Goal: Information Seeking & Learning: Check status

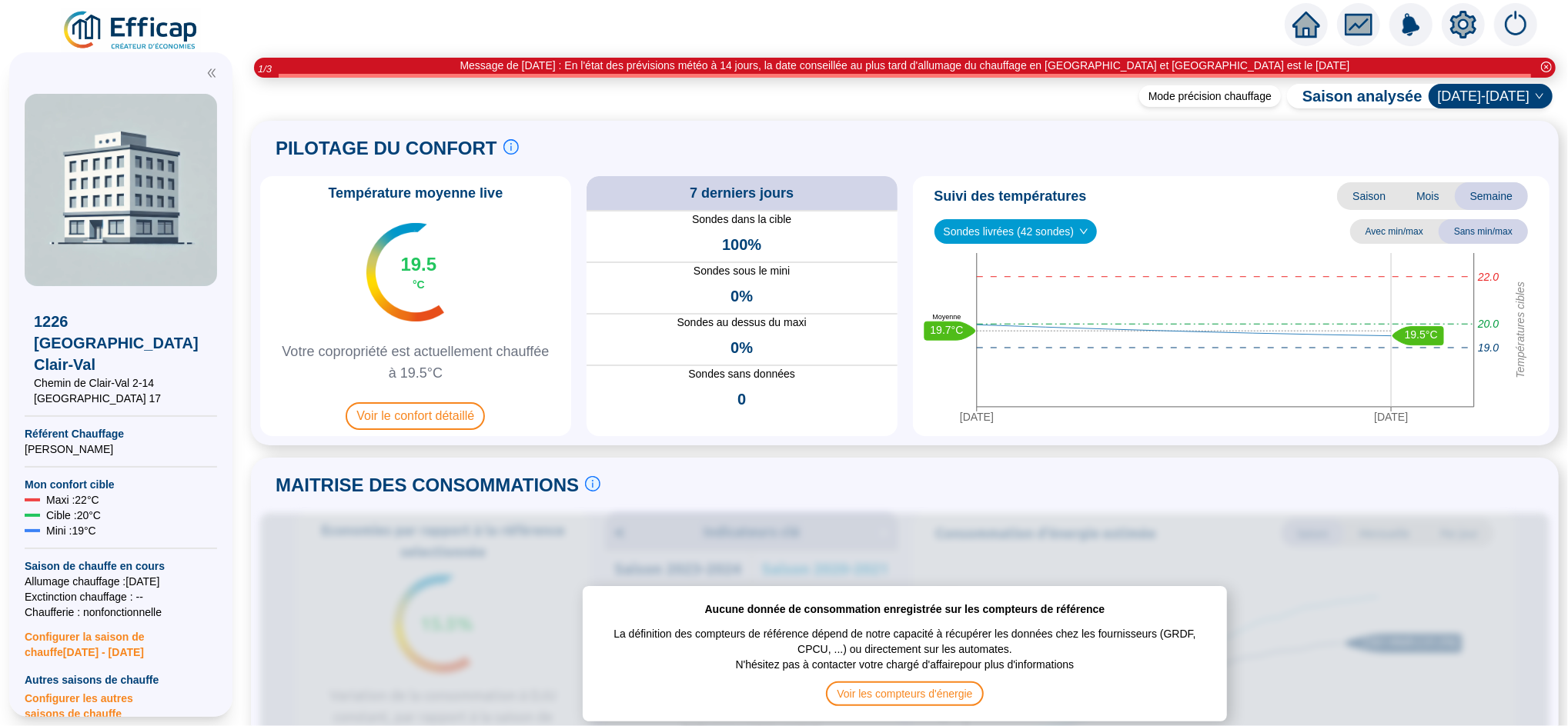
click at [1292, 28] on icon "home" at bounding box center [1306, 24] width 28 height 28
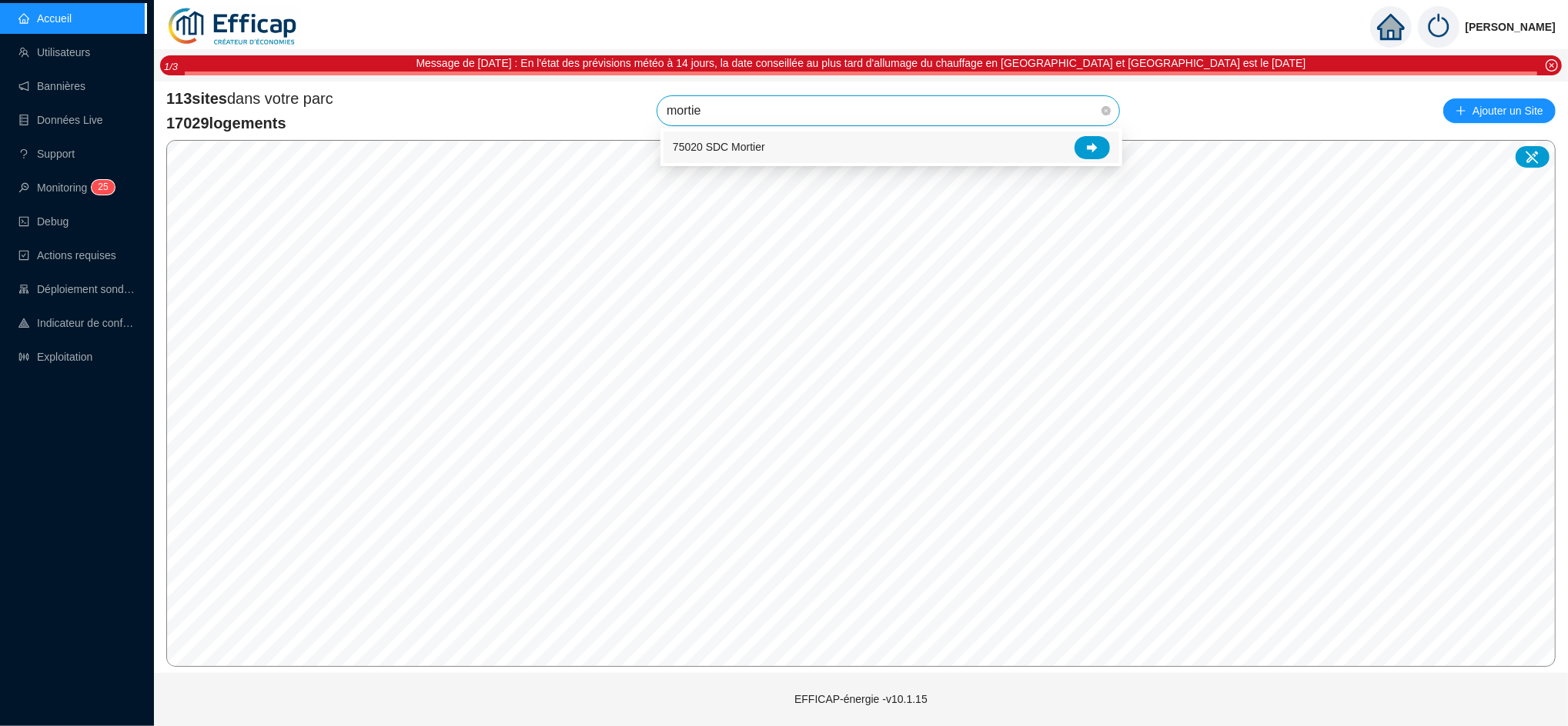
type input "mortier"
click at [1092, 148] on icon at bounding box center [1092, 147] width 11 height 10
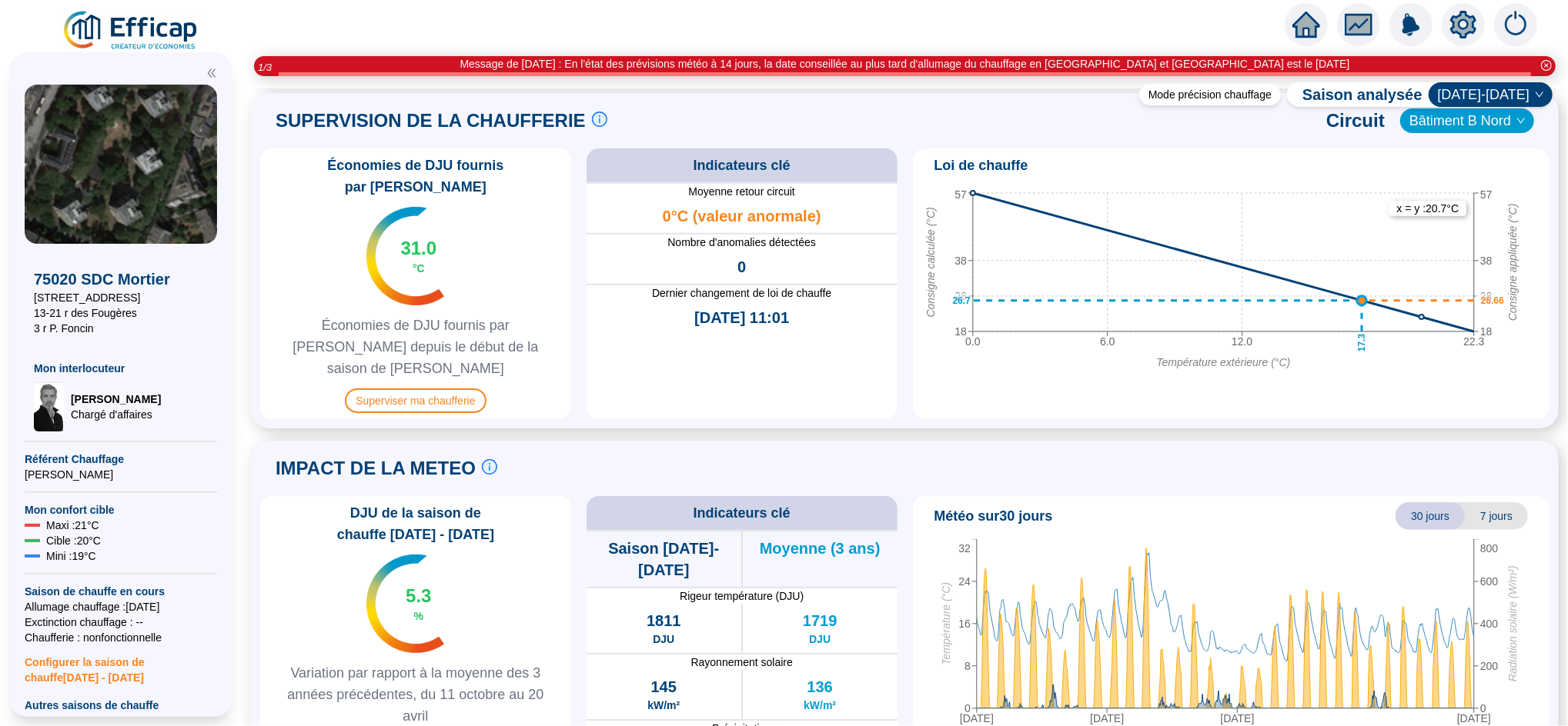
scroll to position [1000, 0]
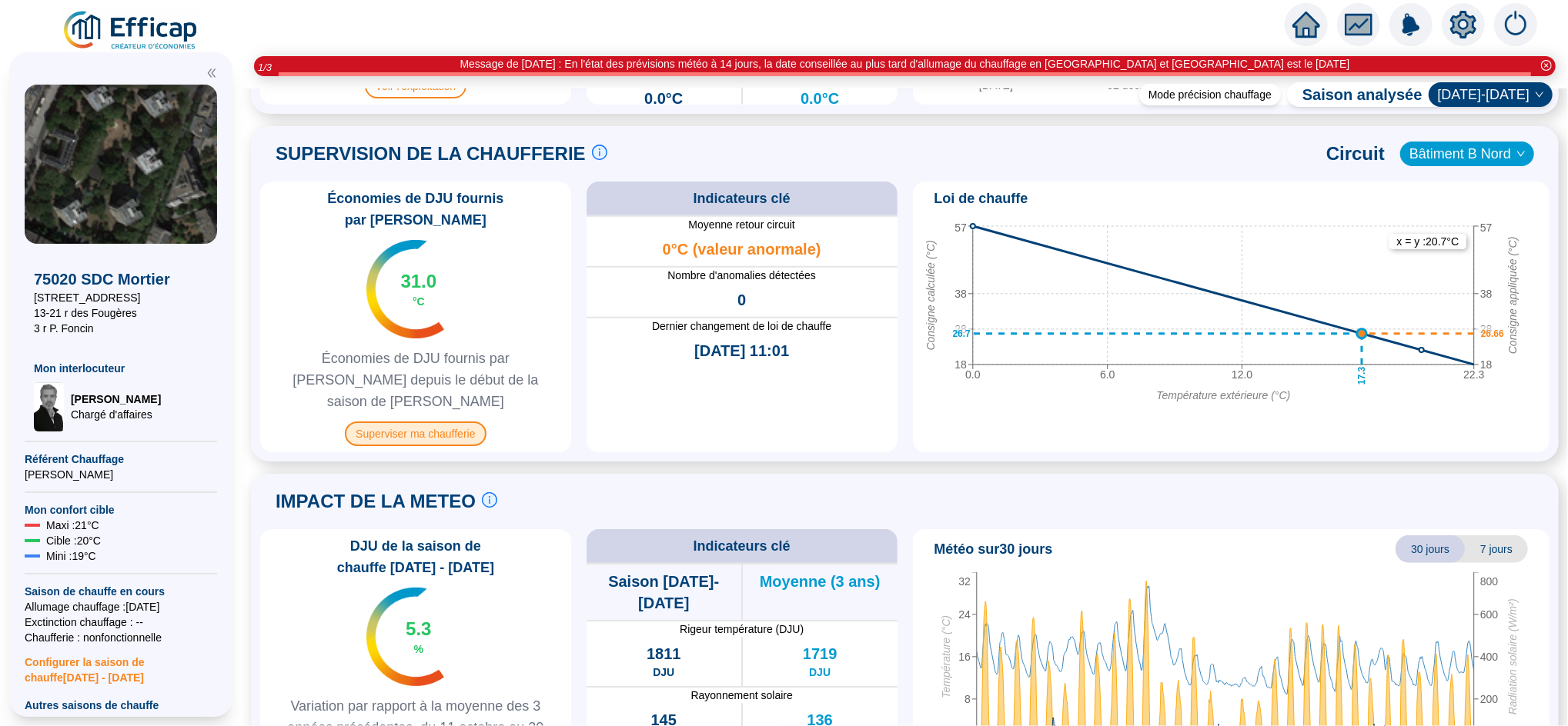
click at [446, 421] on span "Superviser ma chaufferie" at bounding box center [415, 433] width 141 height 24
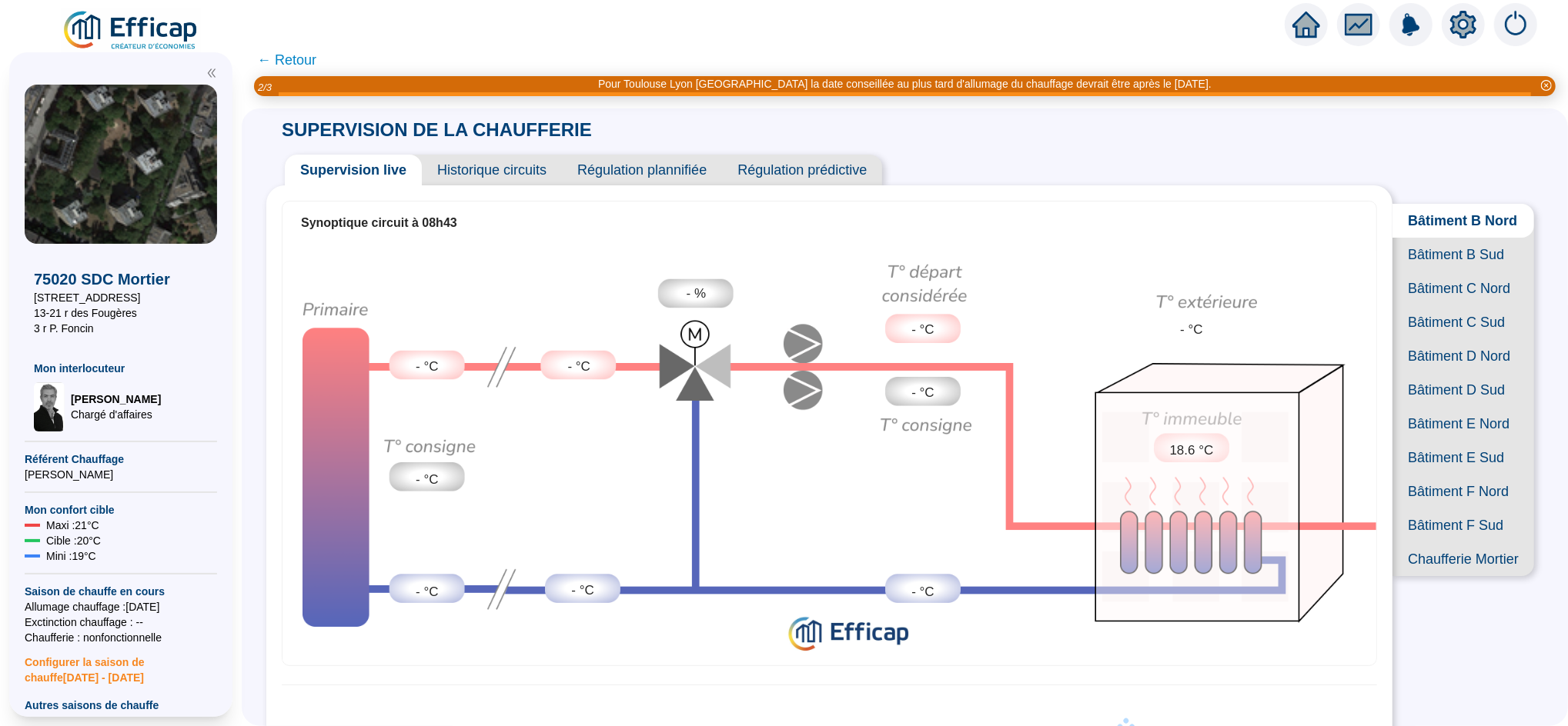
click at [1430, 266] on span "Bâtiment B Sud" at bounding box center [1463, 254] width 142 height 34
click at [1424, 305] on span "Bâtiment C Nord" at bounding box center [1463, 288] width 142 height 34
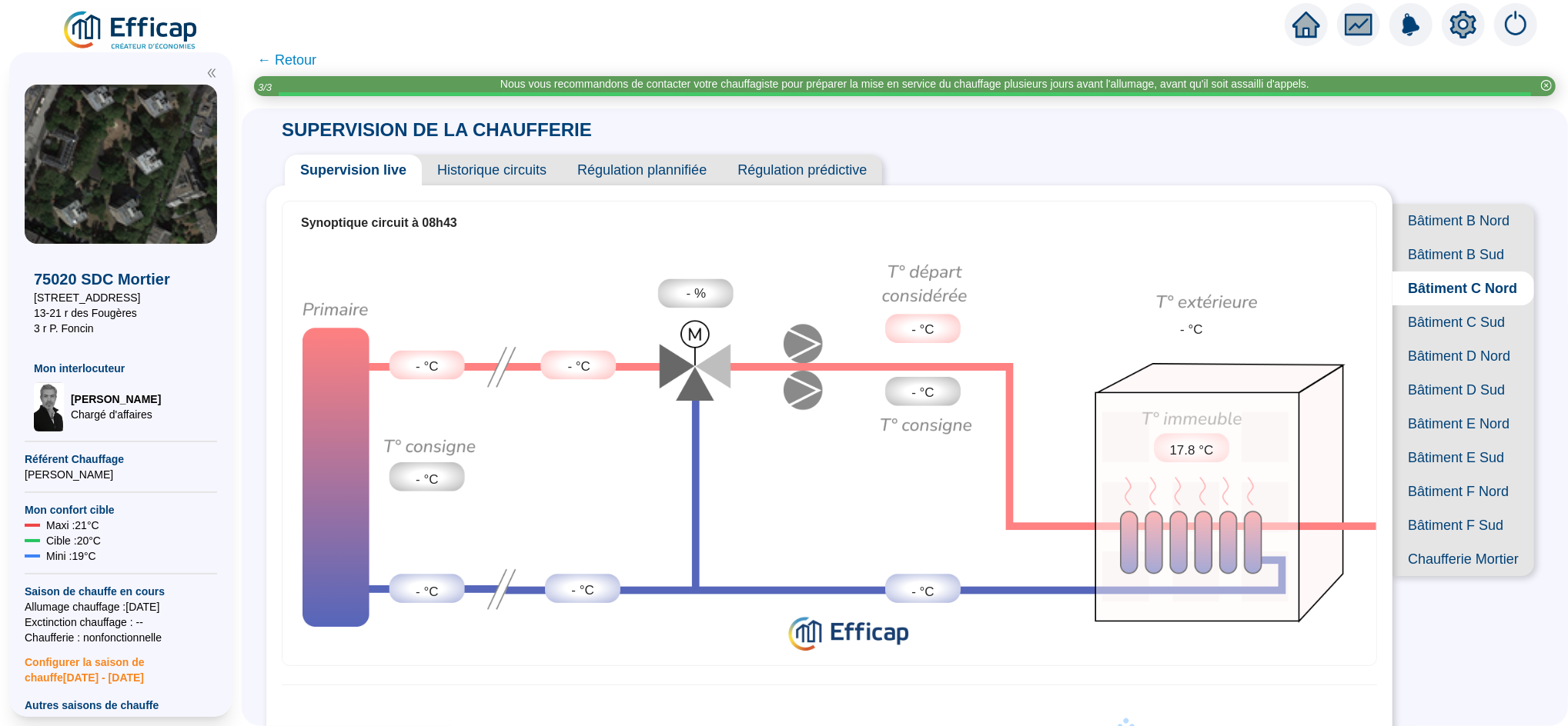
click at [1422, 340] on span "Bâtiment C Sud" at bounding box center [1463, 322] width 142 height 34
click at [1414, 374] on span "Bâtiment D Nord" at bounding box center [1463, 357] width 142 height 34
click at [1437, 407] on span "Bâtiment D Sud" at bounding box center [1463, 391] width 142 height 34
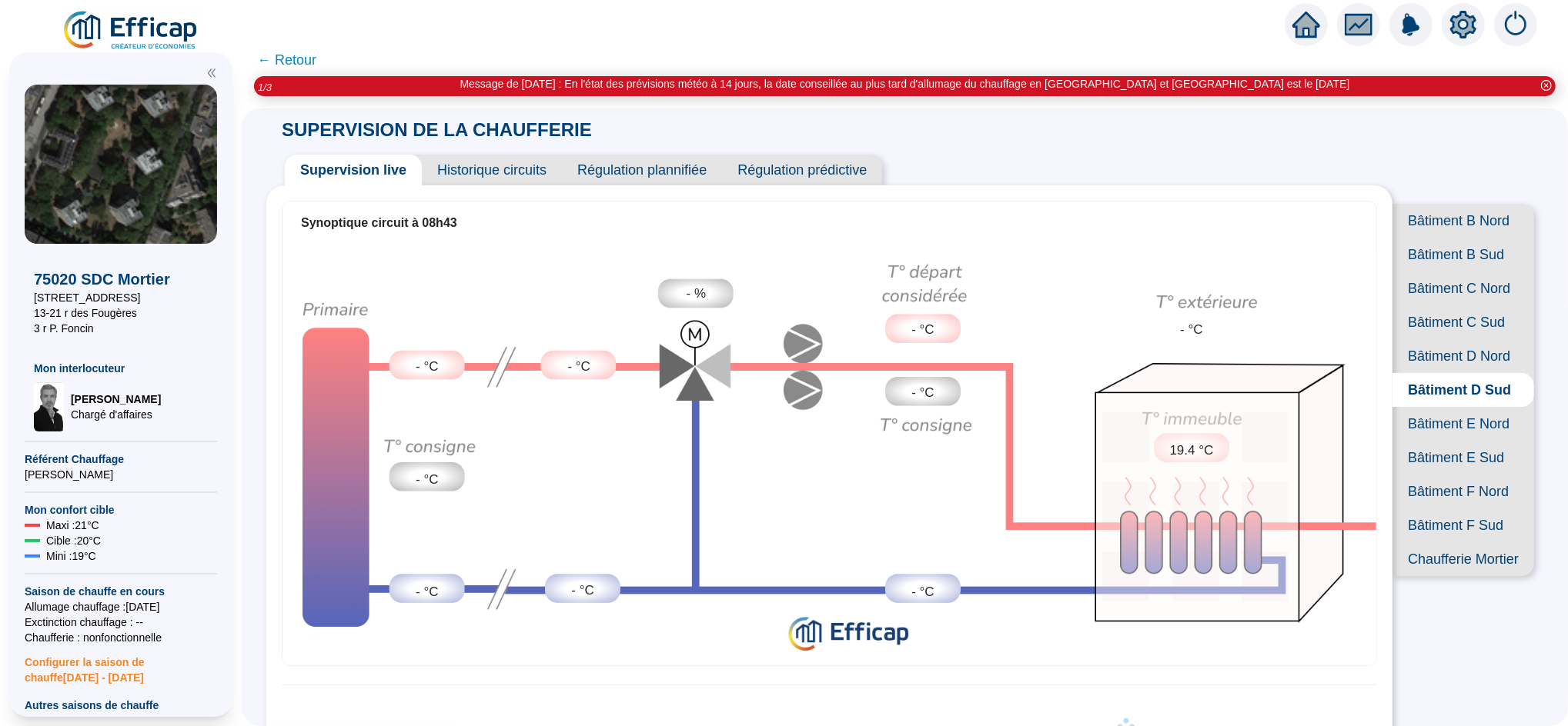
click at [1437, 441] on span "Bâtiment E Nord" at bounding box center [1463, 424] width 142 height 34
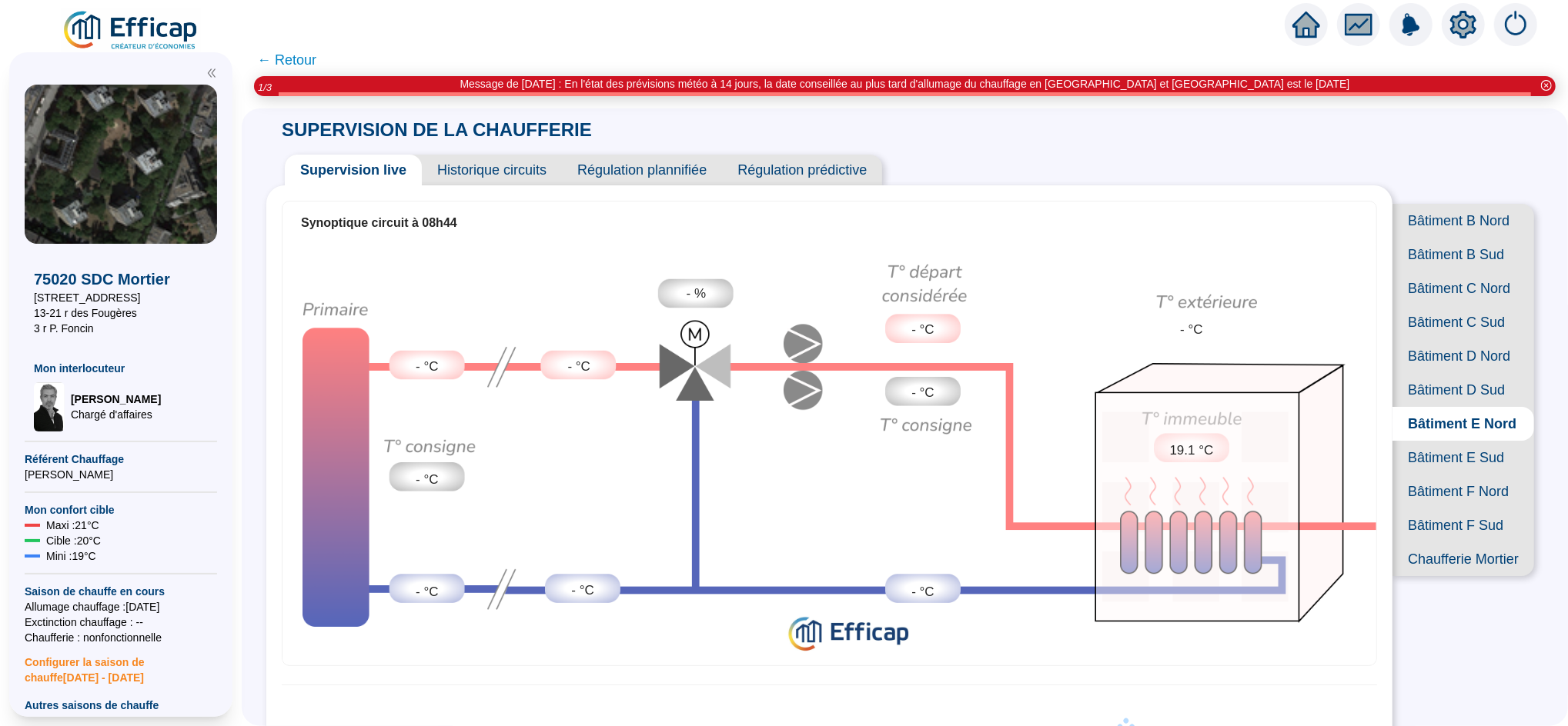
click at [1435, 475] on span "Bâtiment E Sud" at bounding box center [1463, 458] width 142 height 34
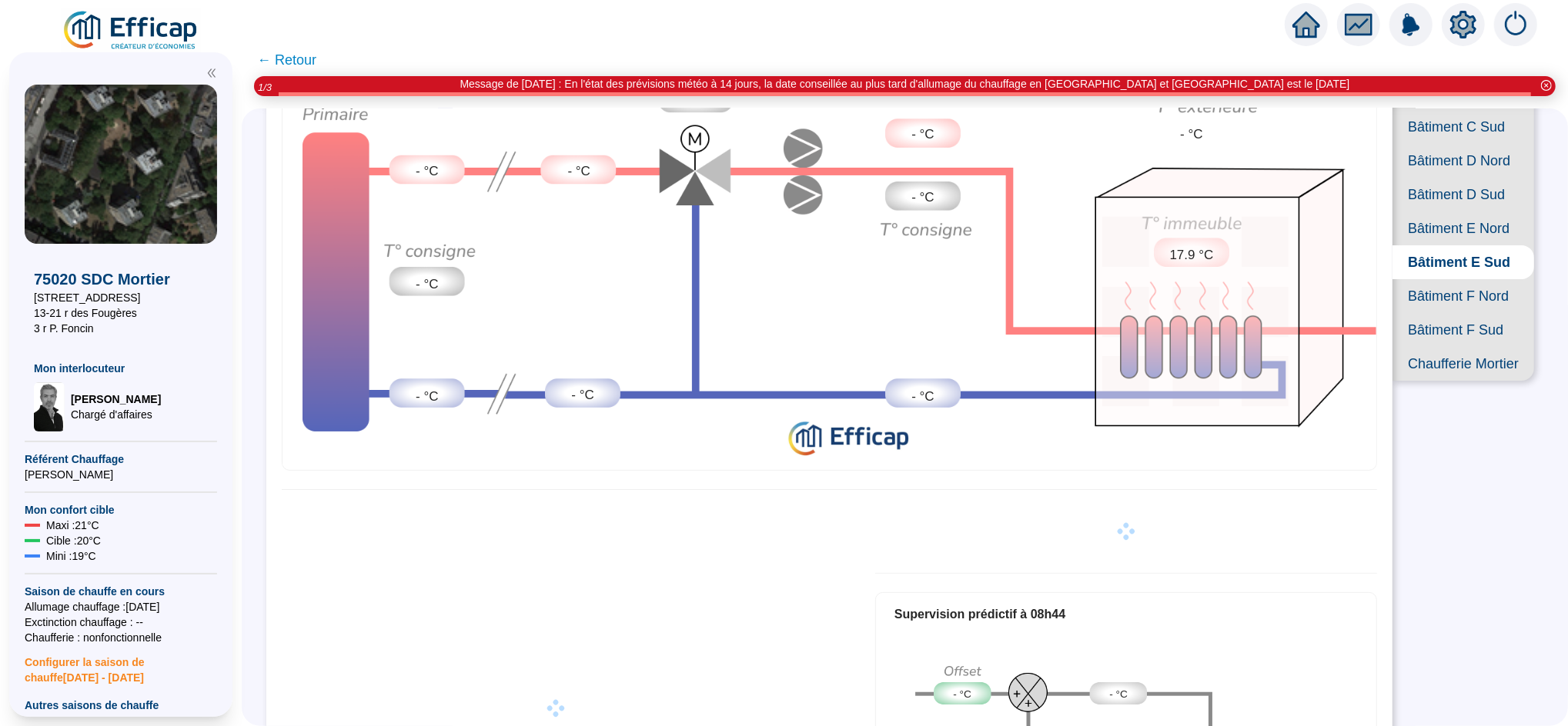
scroll to position [207, 0]
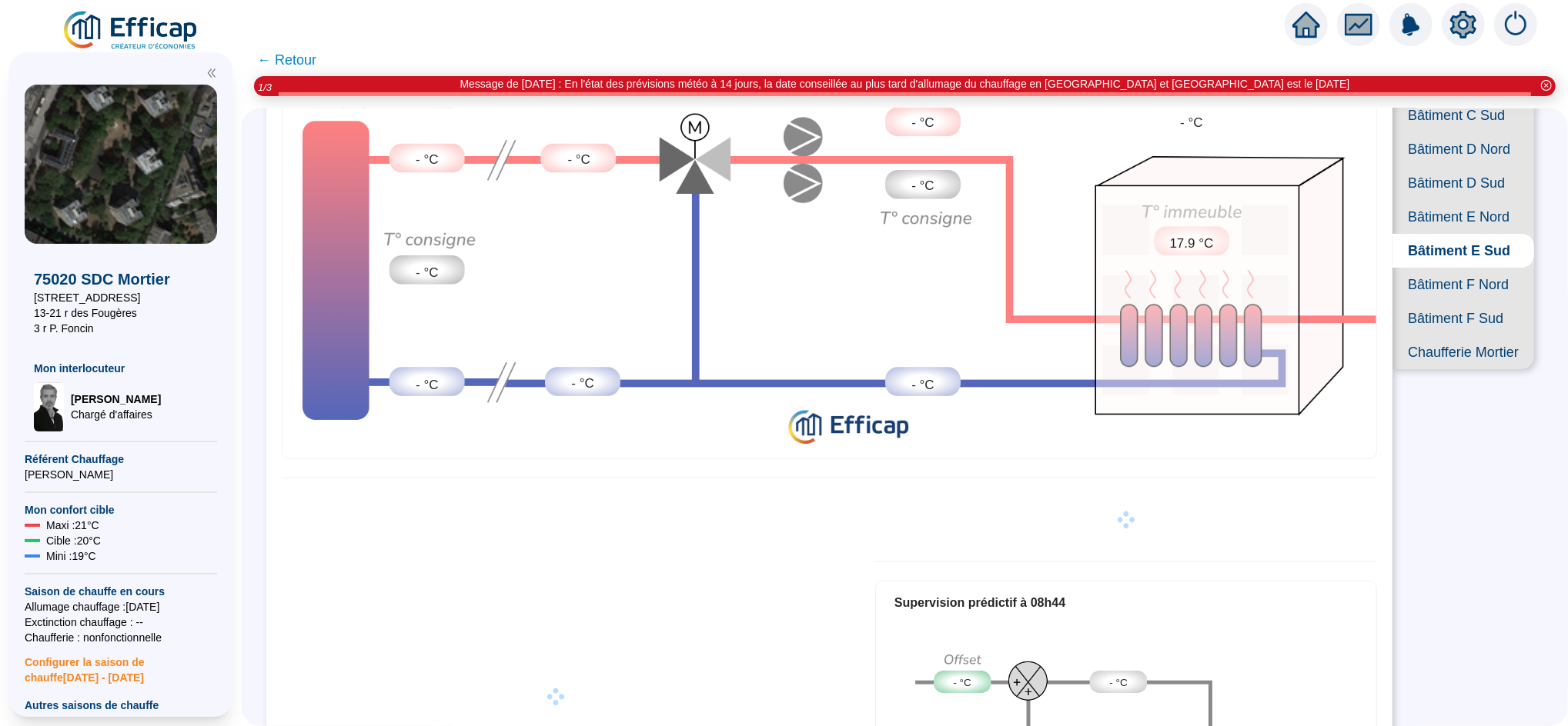
click at [1437, 369] on span "Chaufferie Mortier" at bounding box center [1463, 352] width 142 height 34
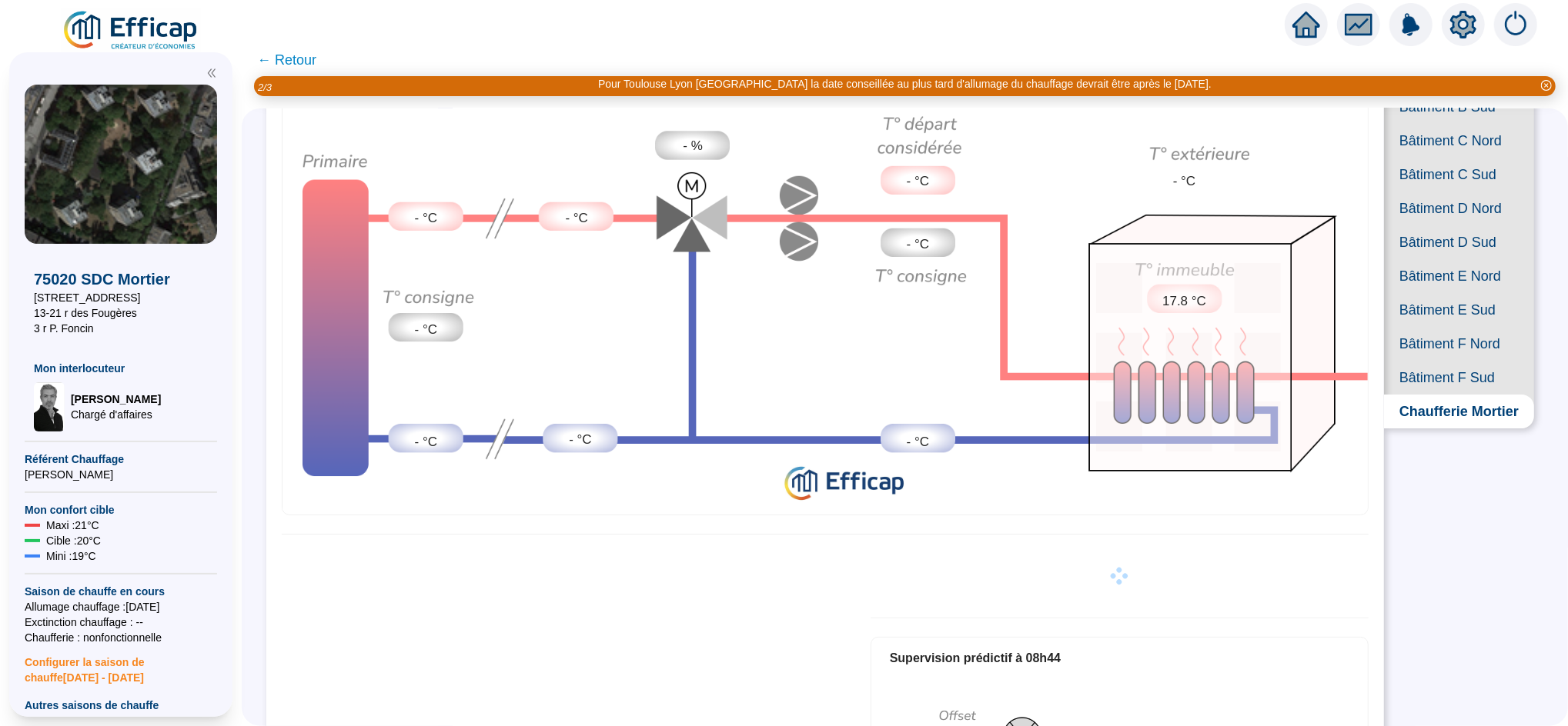
scroll to position [145, 0]
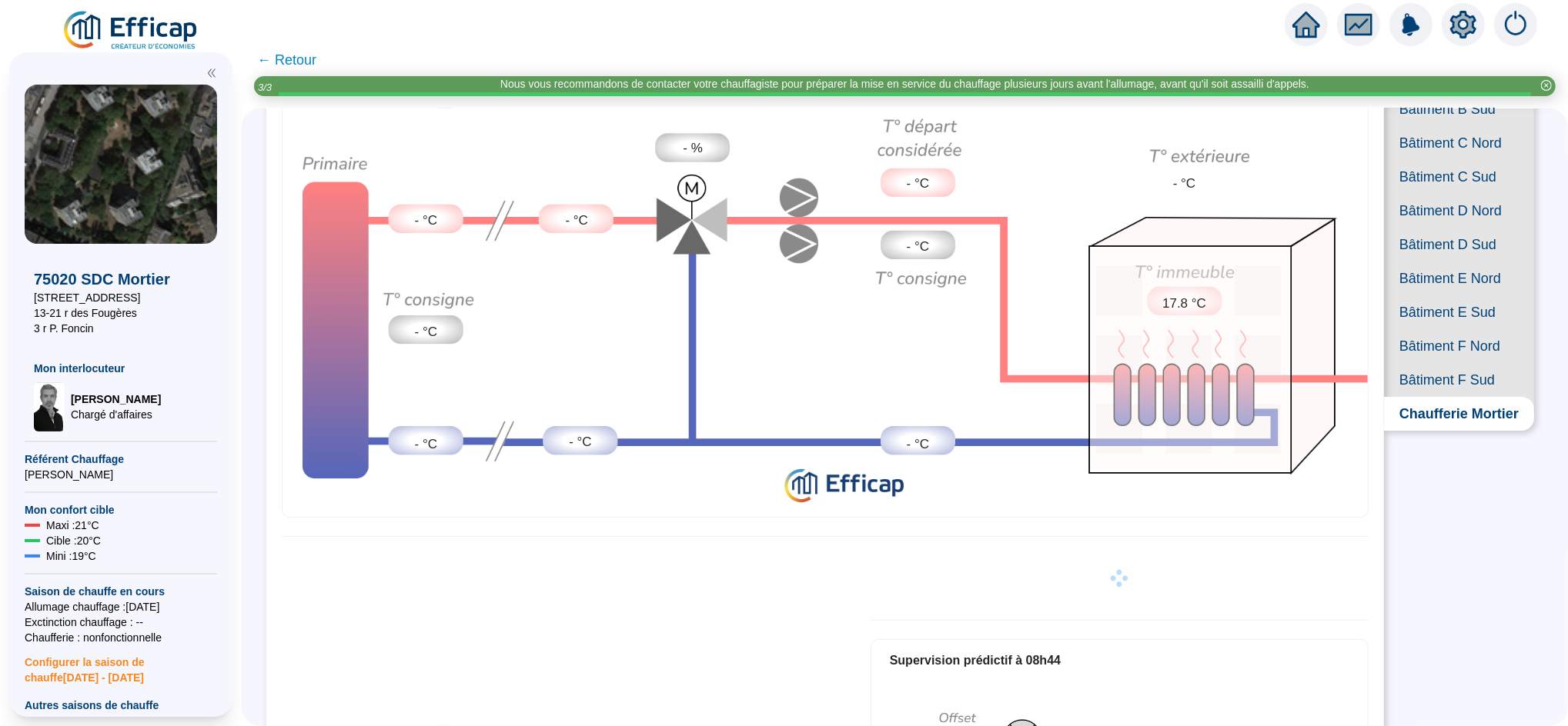
click at [1418, 363] on span "Bâtiment F Nord" at bounding box center [1459, 346] width 150 height 34
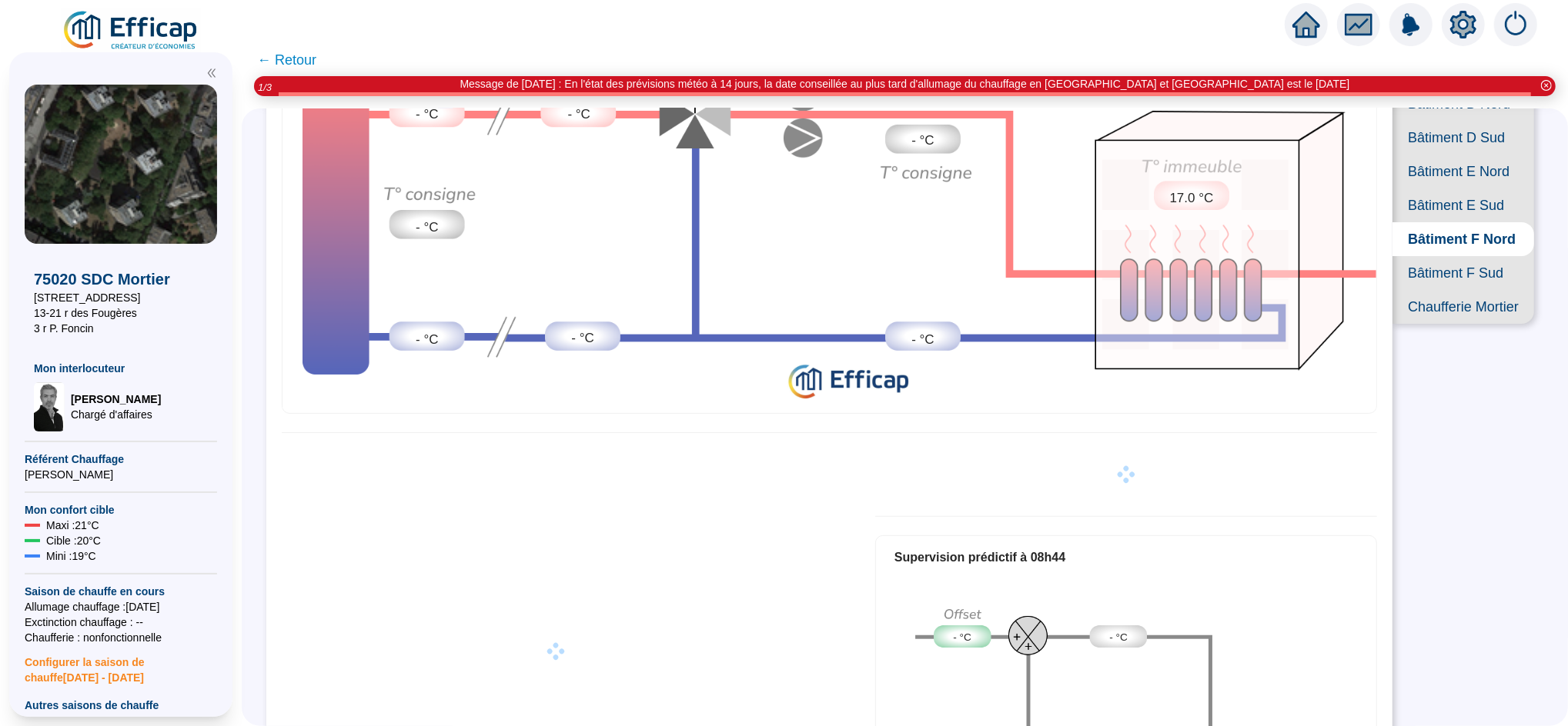
scroll to position [241, 0]
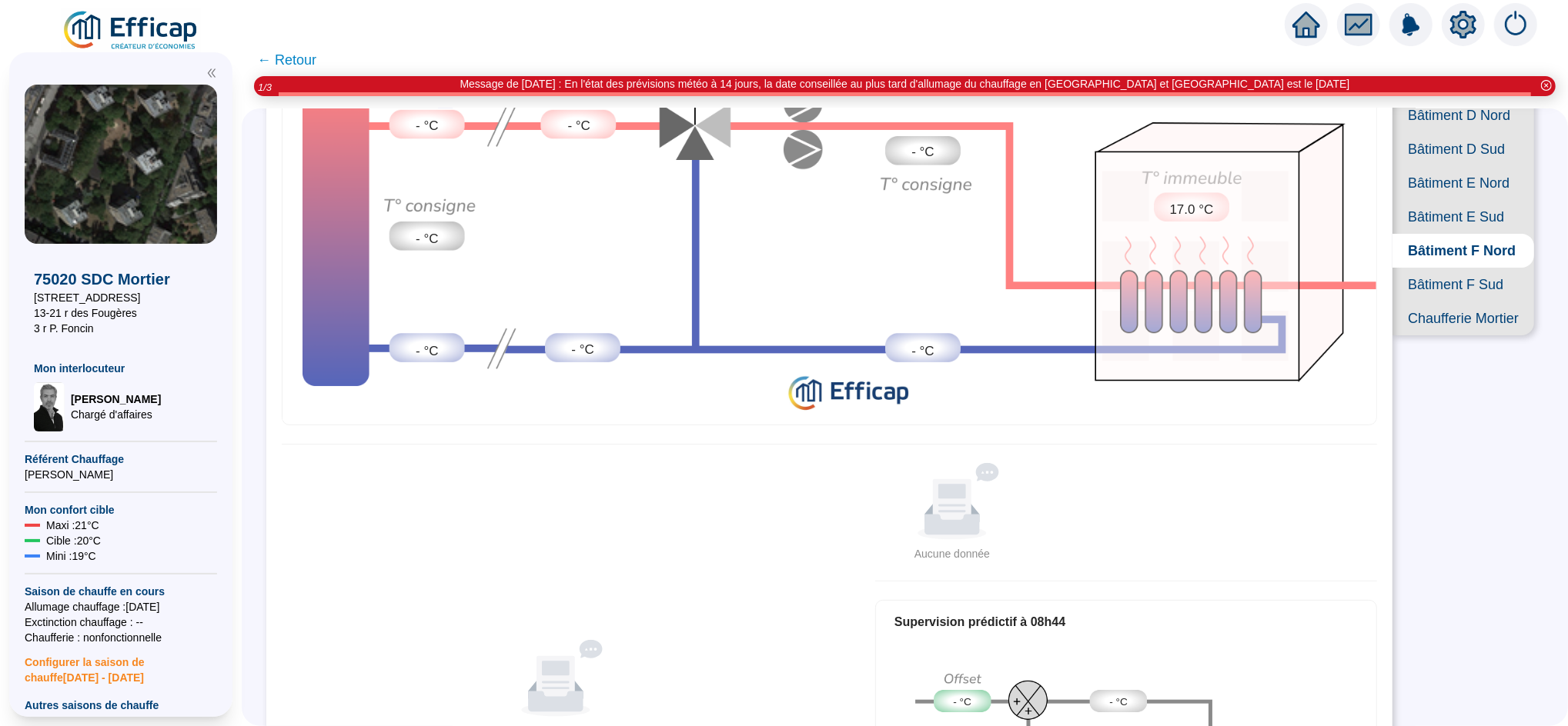
click at [1437, 166] on span "Bâtiment D Sud" at bounding box center [1463, 149] width 142 height 34
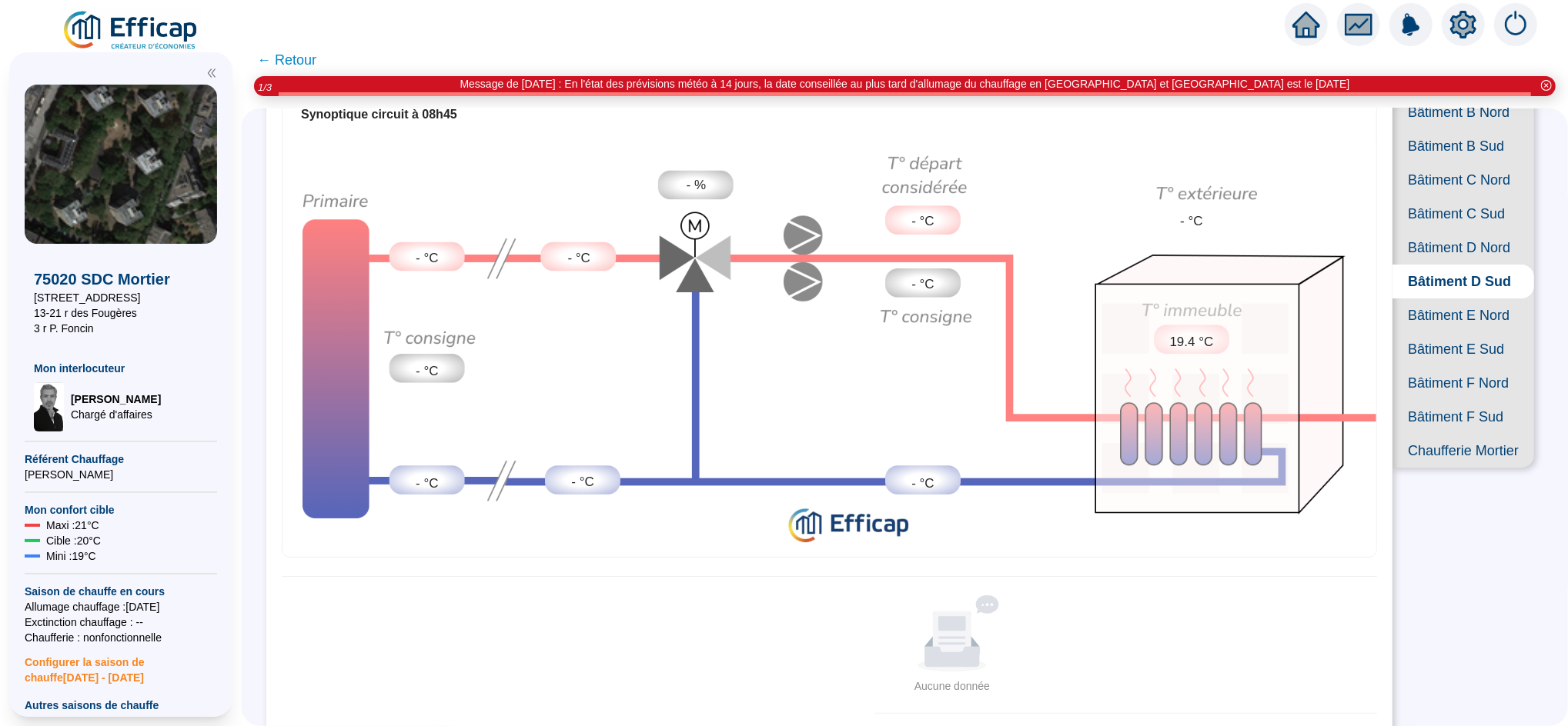
scroll to position [106, 0]
click at [1439, 233] on span "Bâtiment C Sud" at bounding box center [1463, 216] width 142 height 34
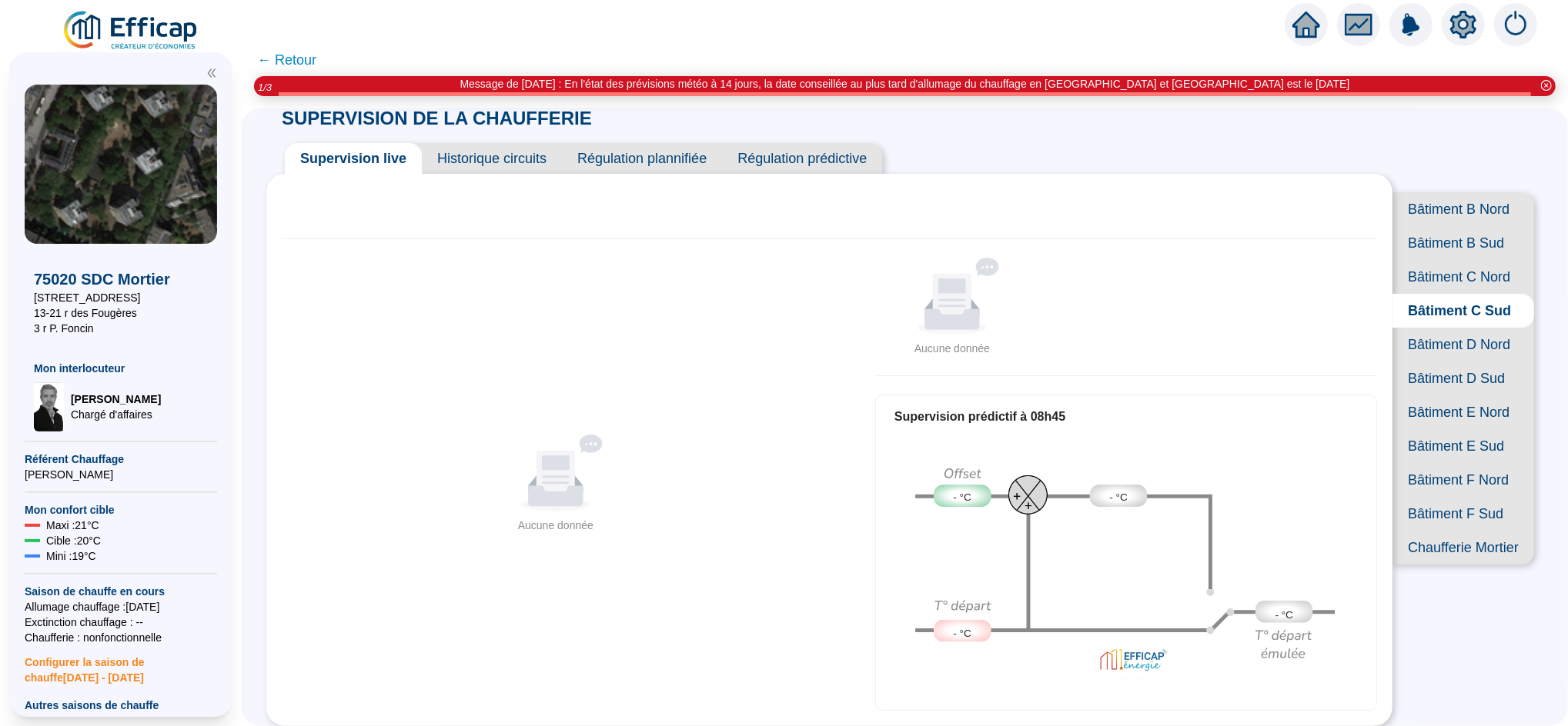
scroll to position [106, 0]
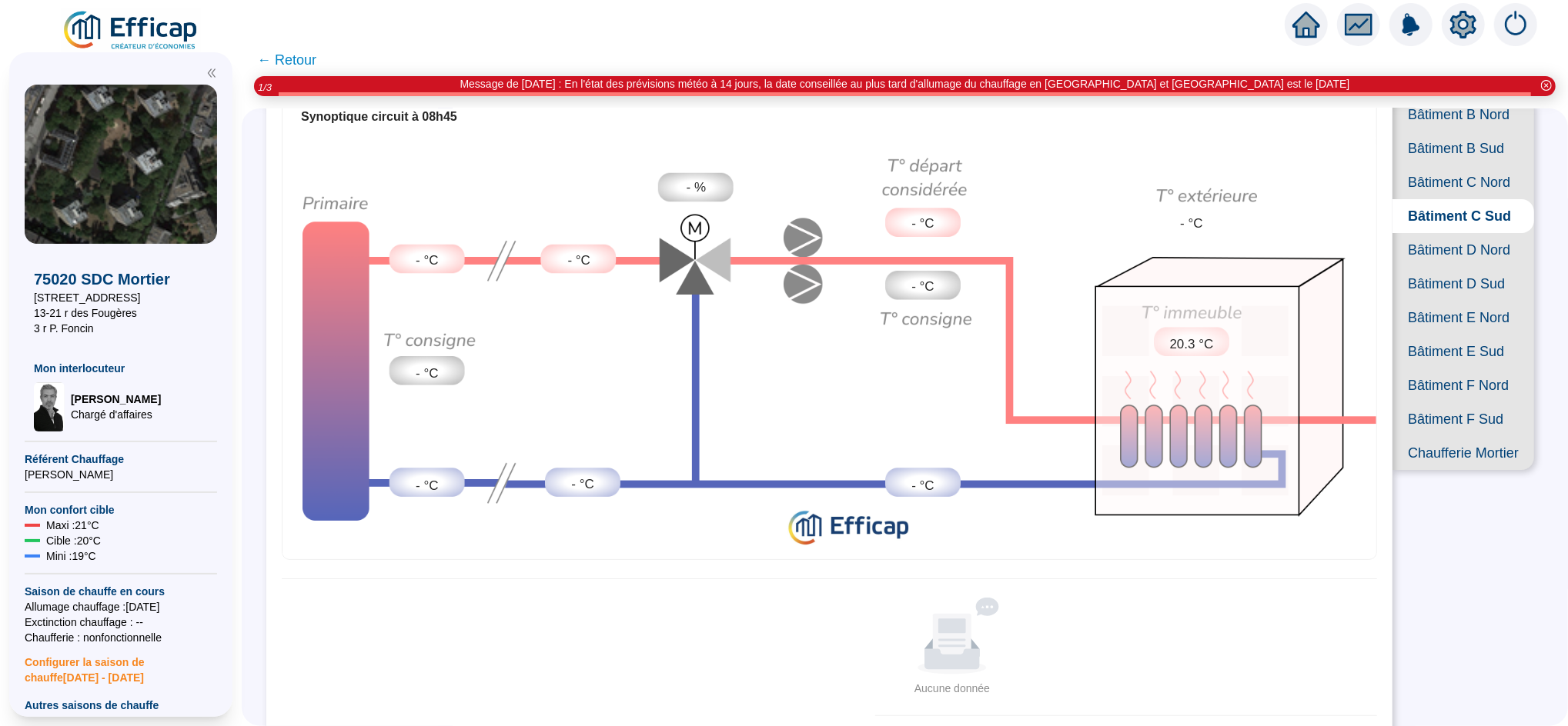
click at [1442, 199] on span "Bâtiment C Nord" at bounding box center [1463, 182] width 142 height 34
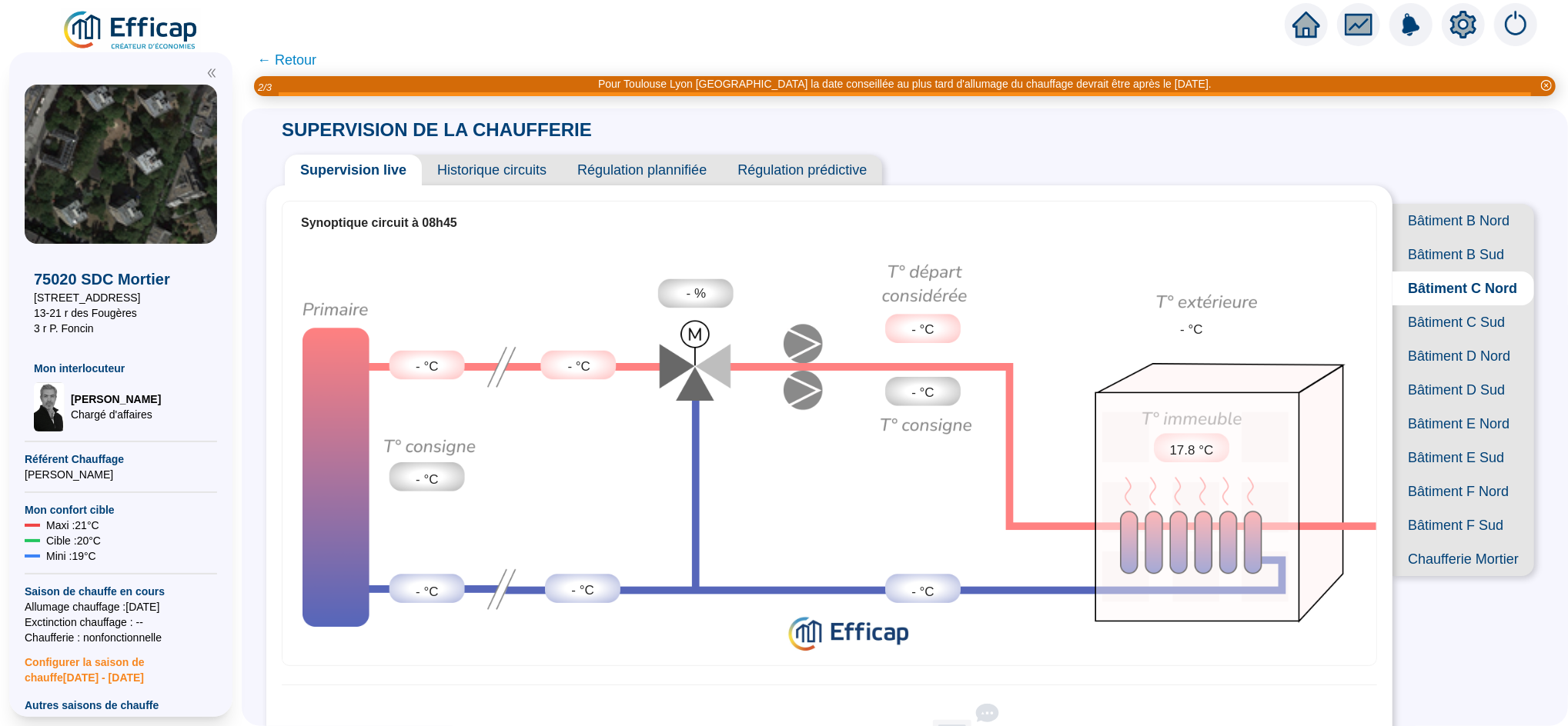
click at [1447, 224] on span "Bâtiment B Nord" at bounding box center [1463, 221] width 142 height 34
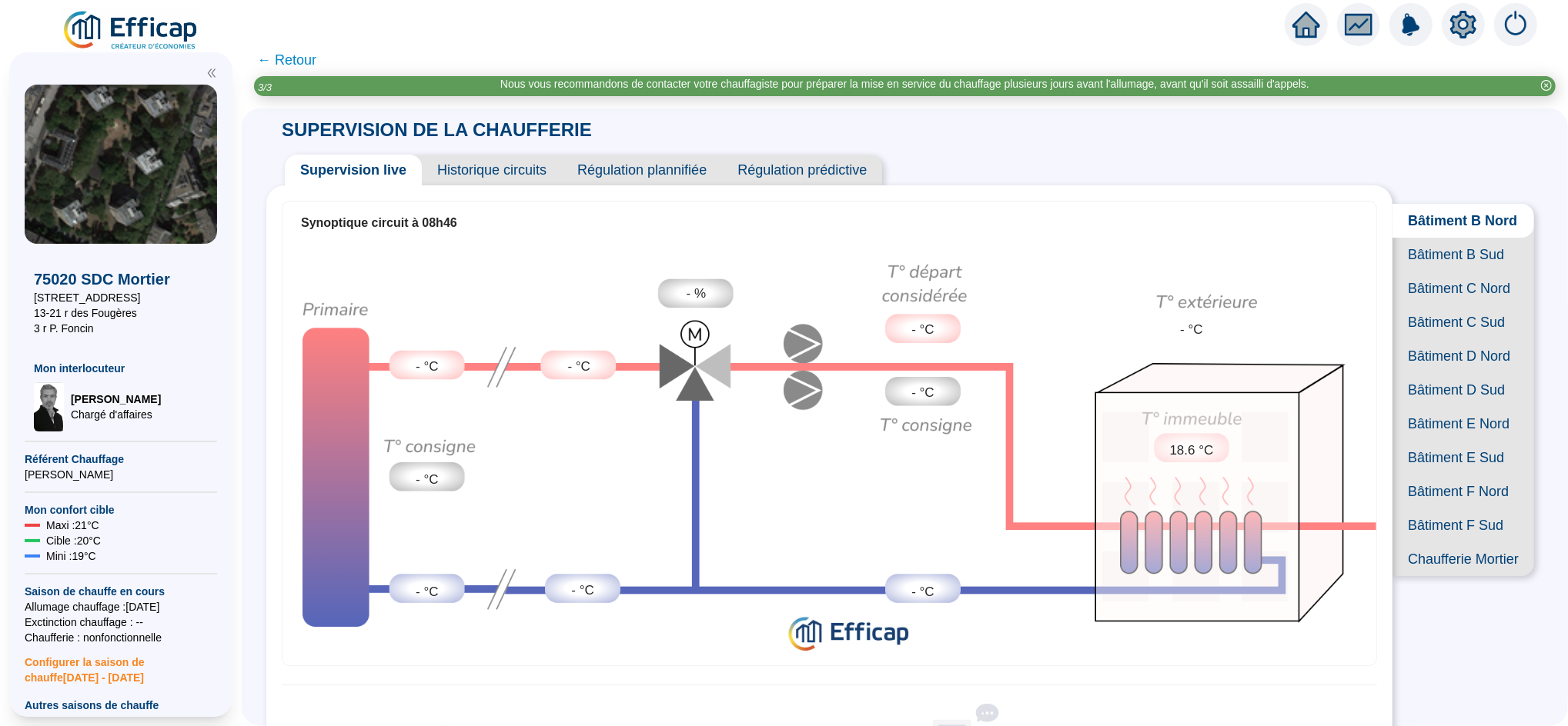
click at [1446, 260] on span "Bâtiment B Sud" at bounding box center [1463, 254] width 142 height 34
click at [1430, 374] on span "Bâtiment D Nord" at bounding box center [1463, 357] width 142 height 34
click at [1429, 407] on span "Bâtiment D Sud" at bounding box center [1463, 391] width 142 height 34
click at [1450, 441] on span "Bâtiment E Nord" at bounding box center [1463, 424] width 142 height 34
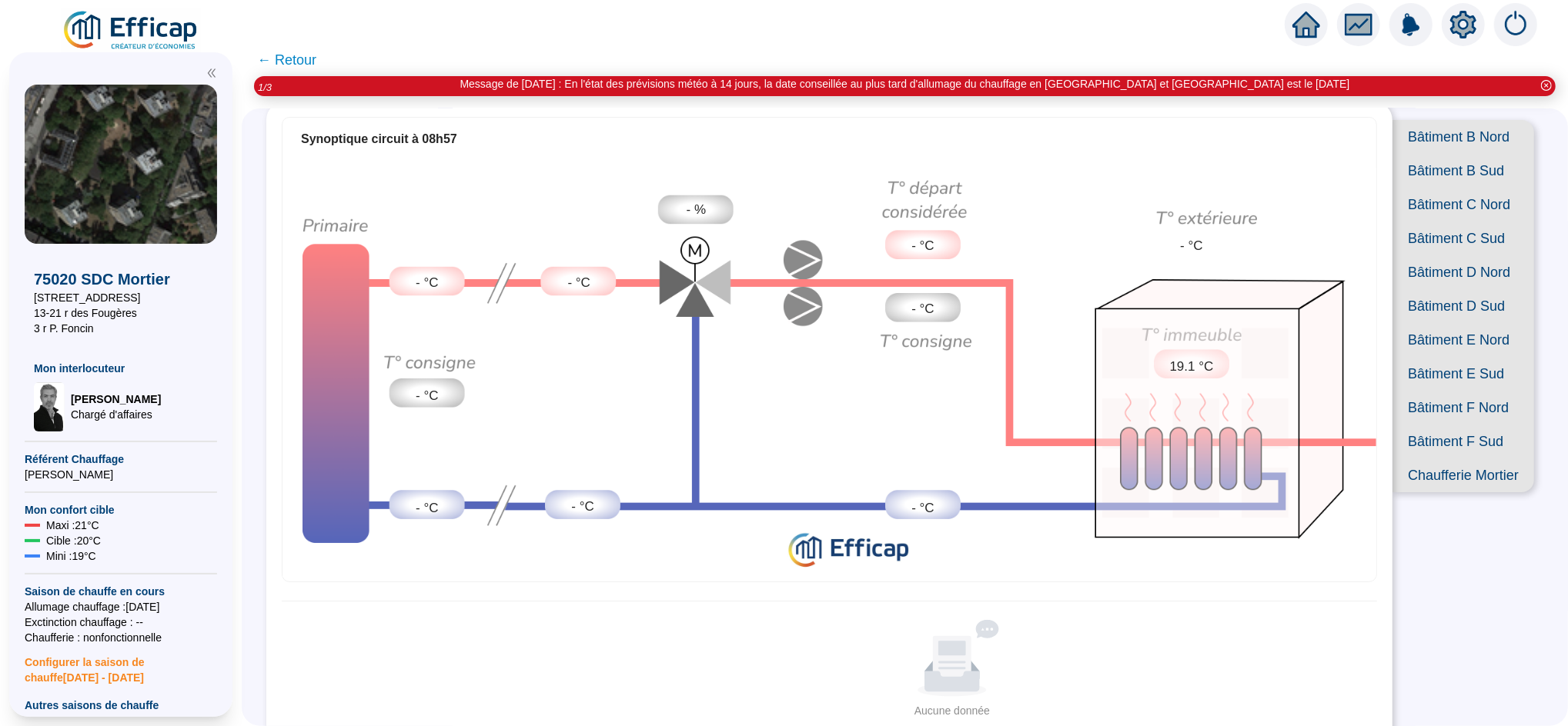
scroll to position [86, 0]
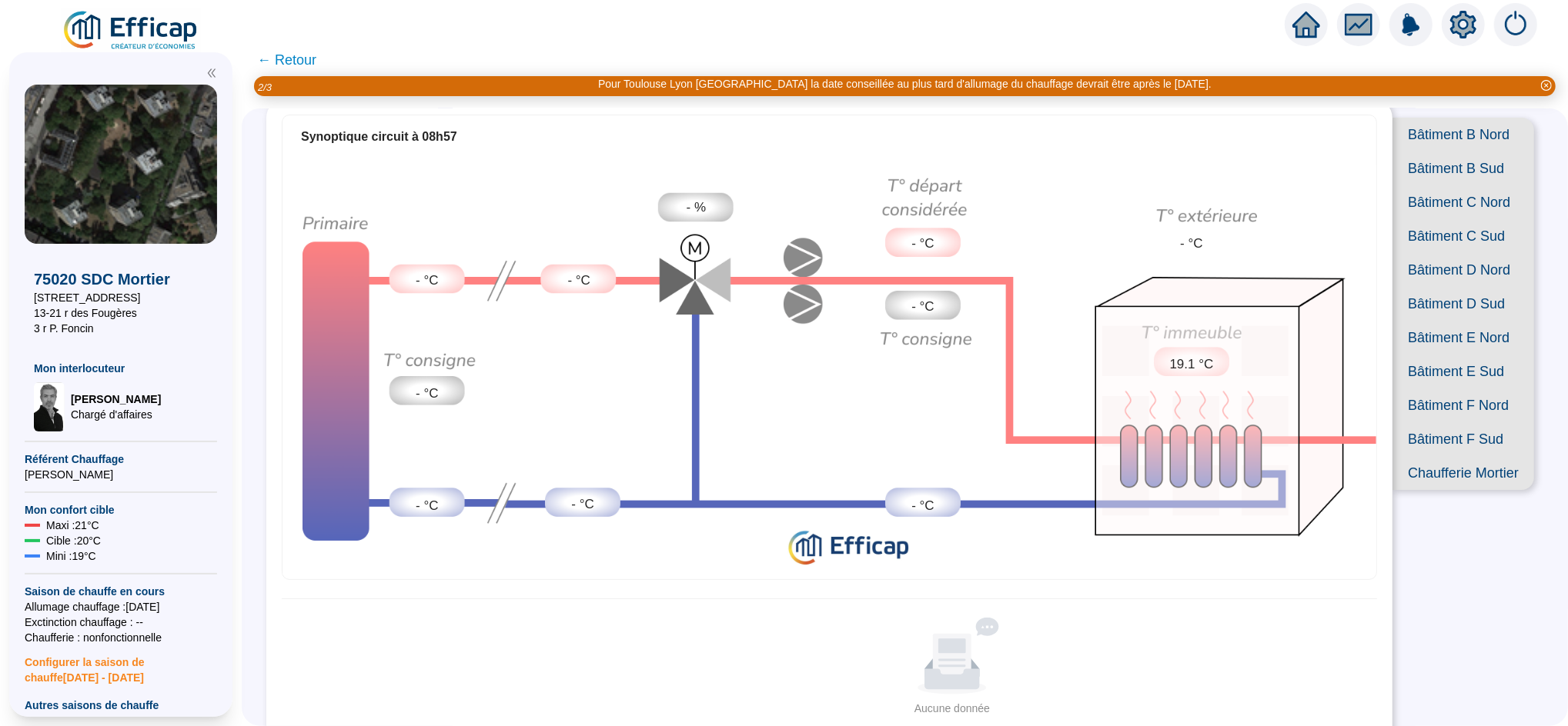
click at [1432, 490] on span "Chaufferie Mortier" at bounding box center [1463, 473] width 142 height 34
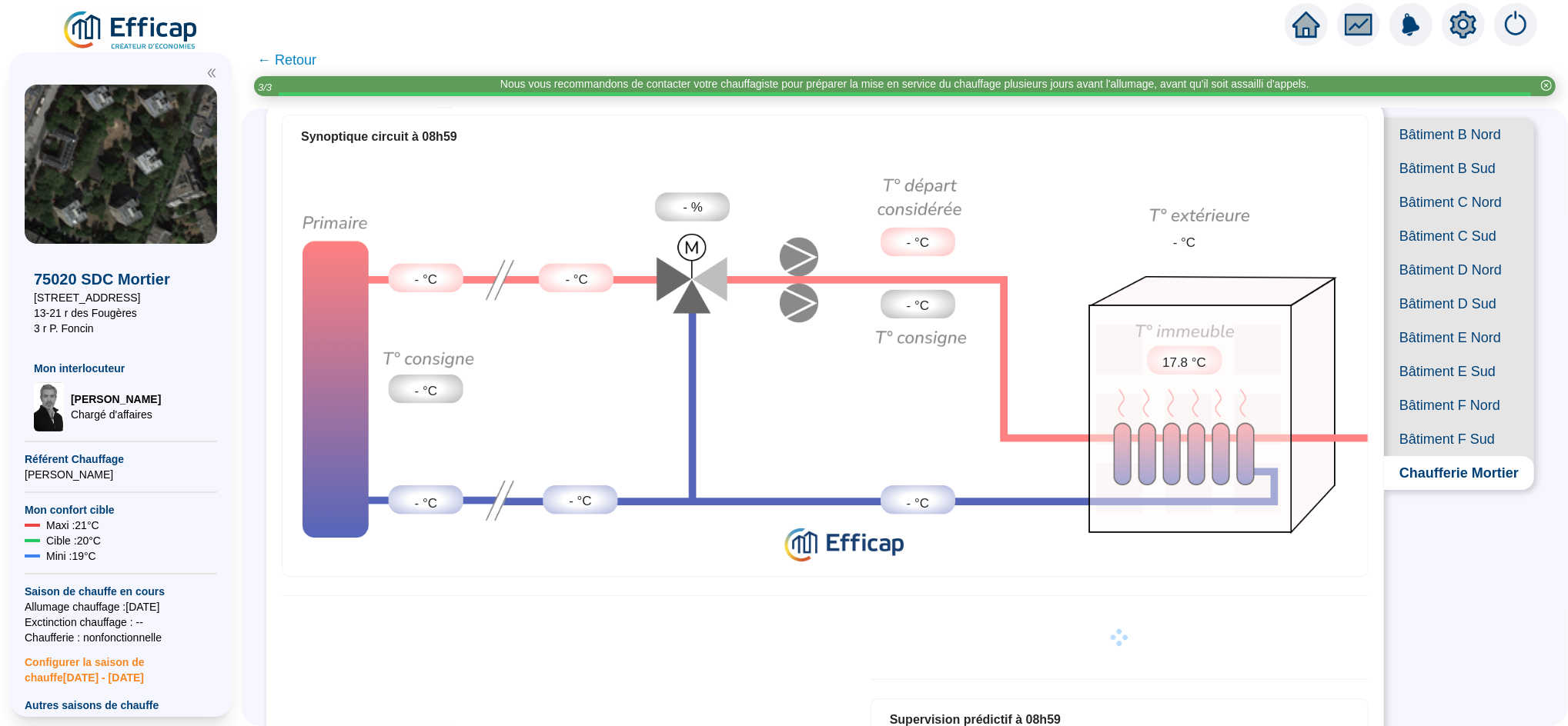
click at [314, 65] on span "← Retour" at bounding box center [286, 60] width 59 height 22
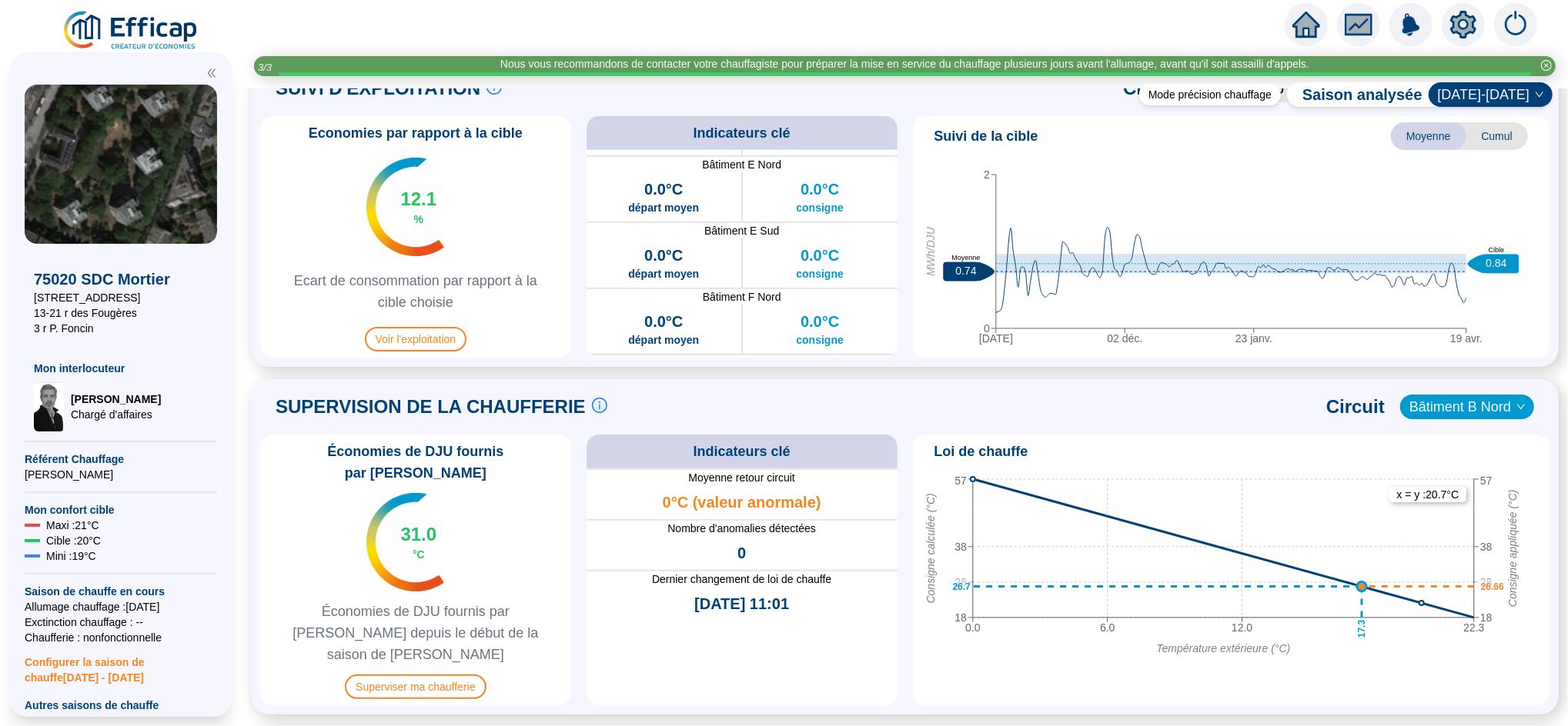
scroll to position [749, 0]
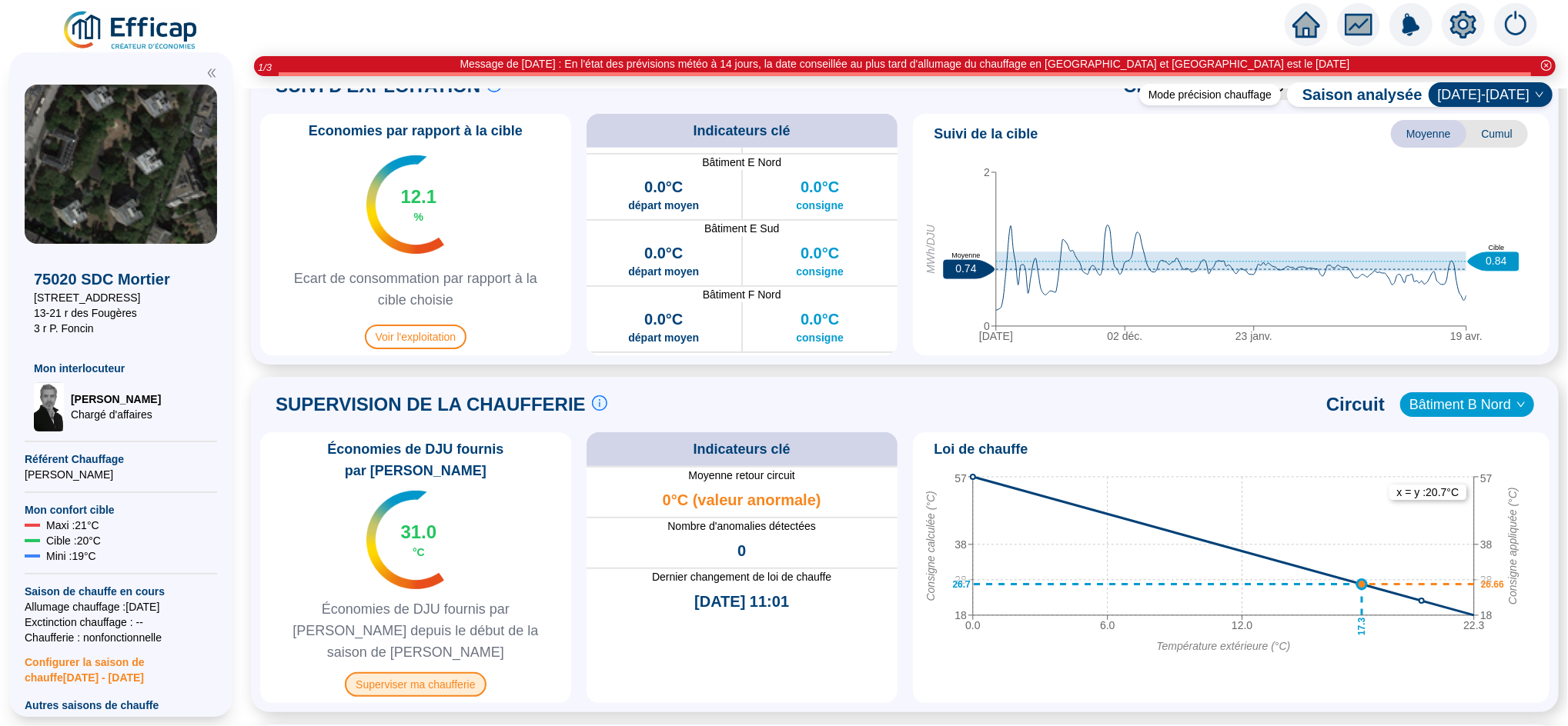
click at [448, 673] on span "Superviser ma chaufferie" at bounding box center [415, 685] width 141 height 24
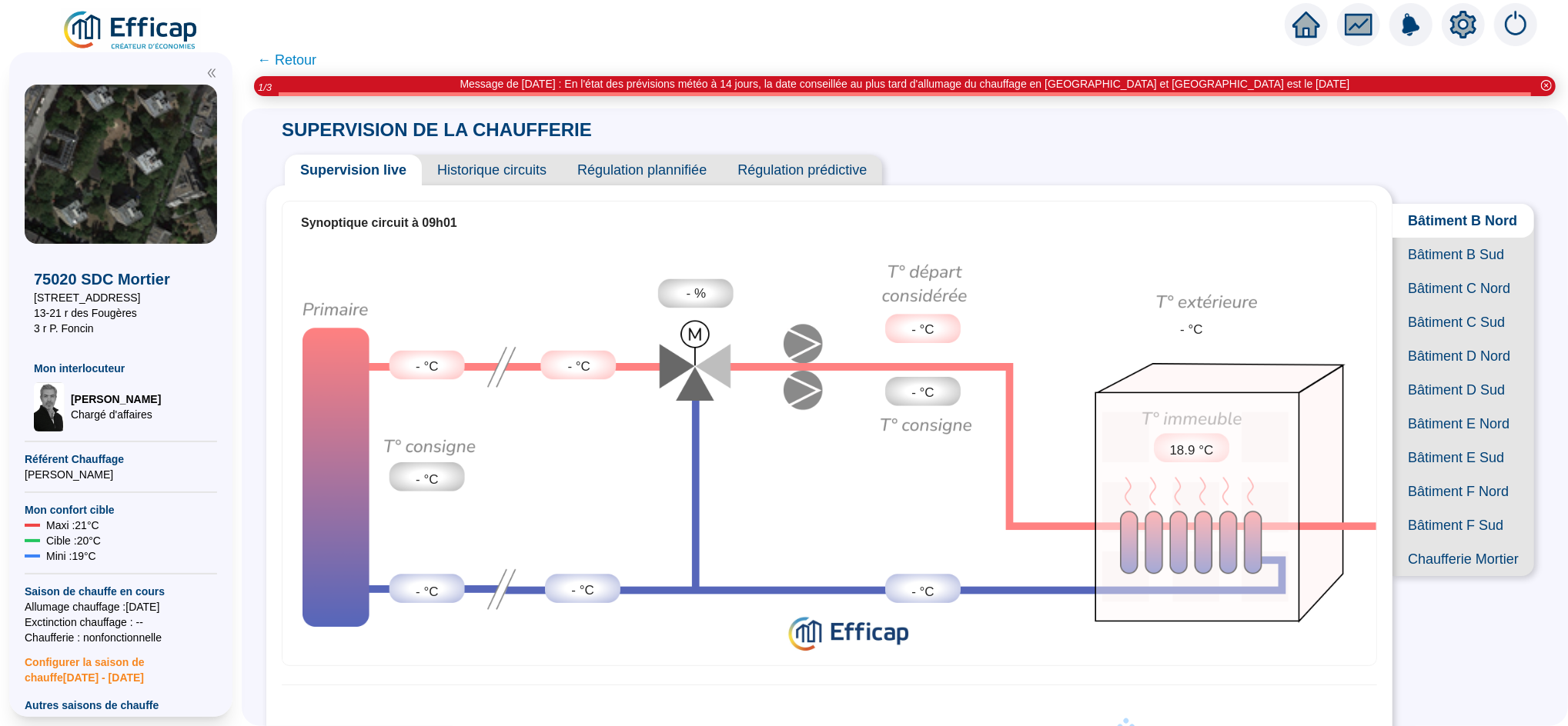
click at [306, 58] on span "← Retour" at bounding box center [286, 60] width 59 height 22
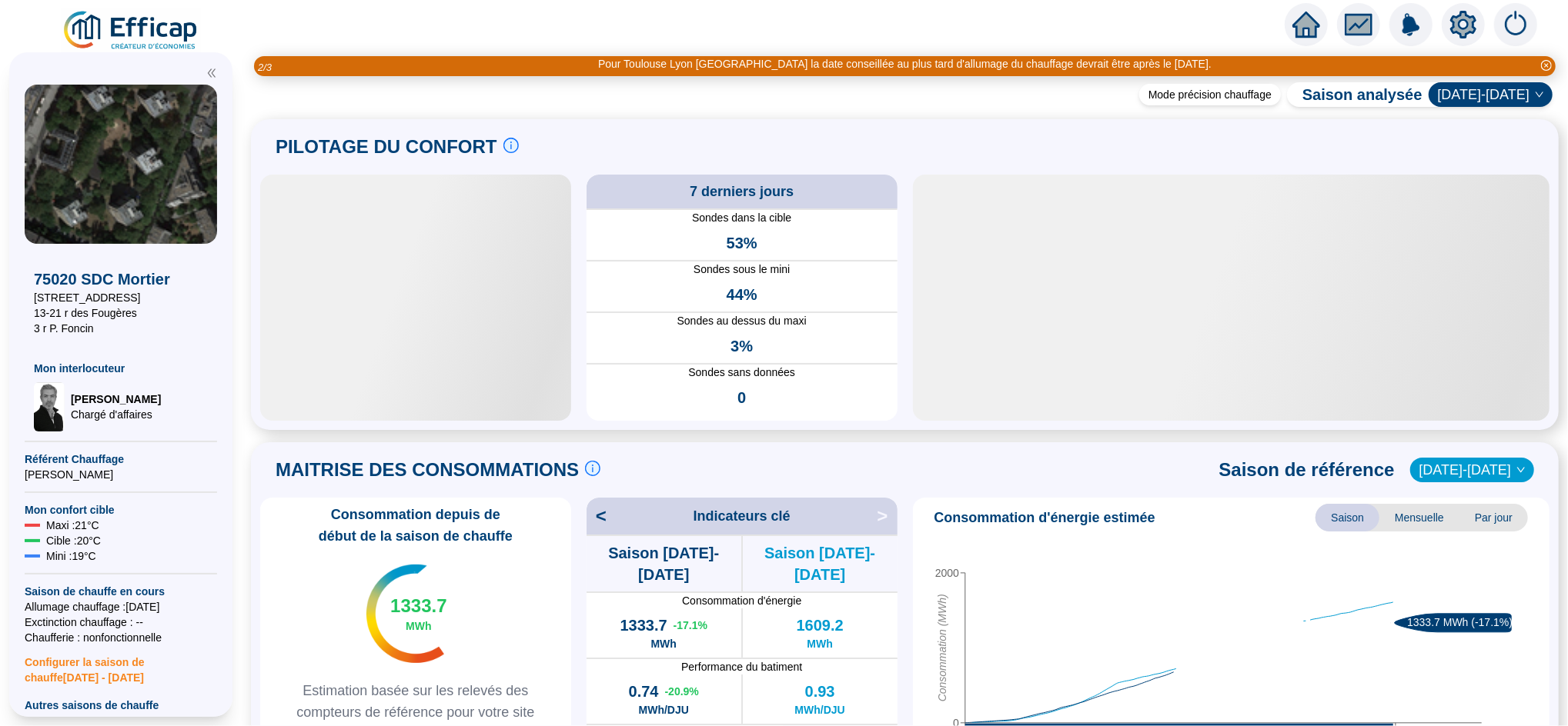
click at [465, 332] on div at bounding box center [416, 298] width 311 height 246
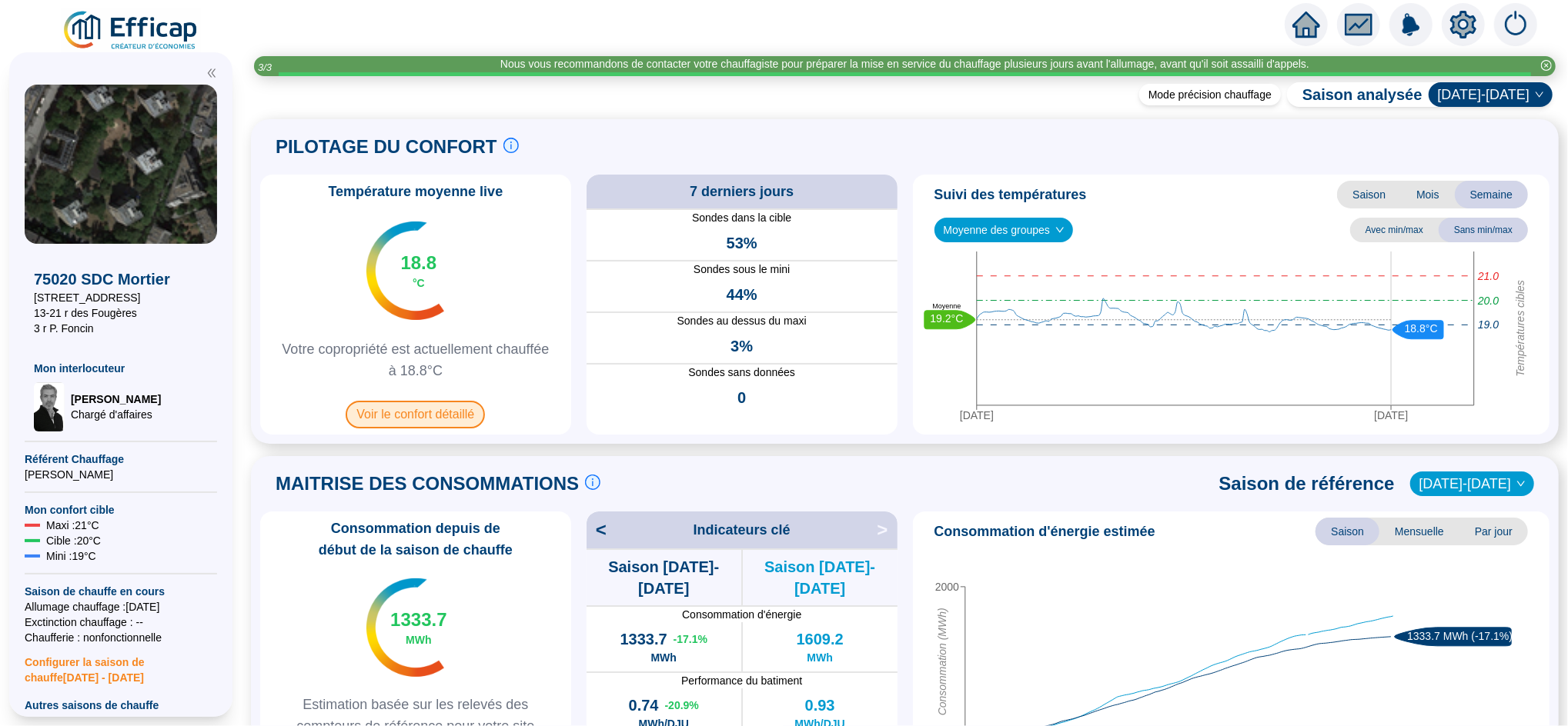
click at [412, 420] on span "Voir le confort détaillé" at bounding box center [415, 415] width 139 height 28
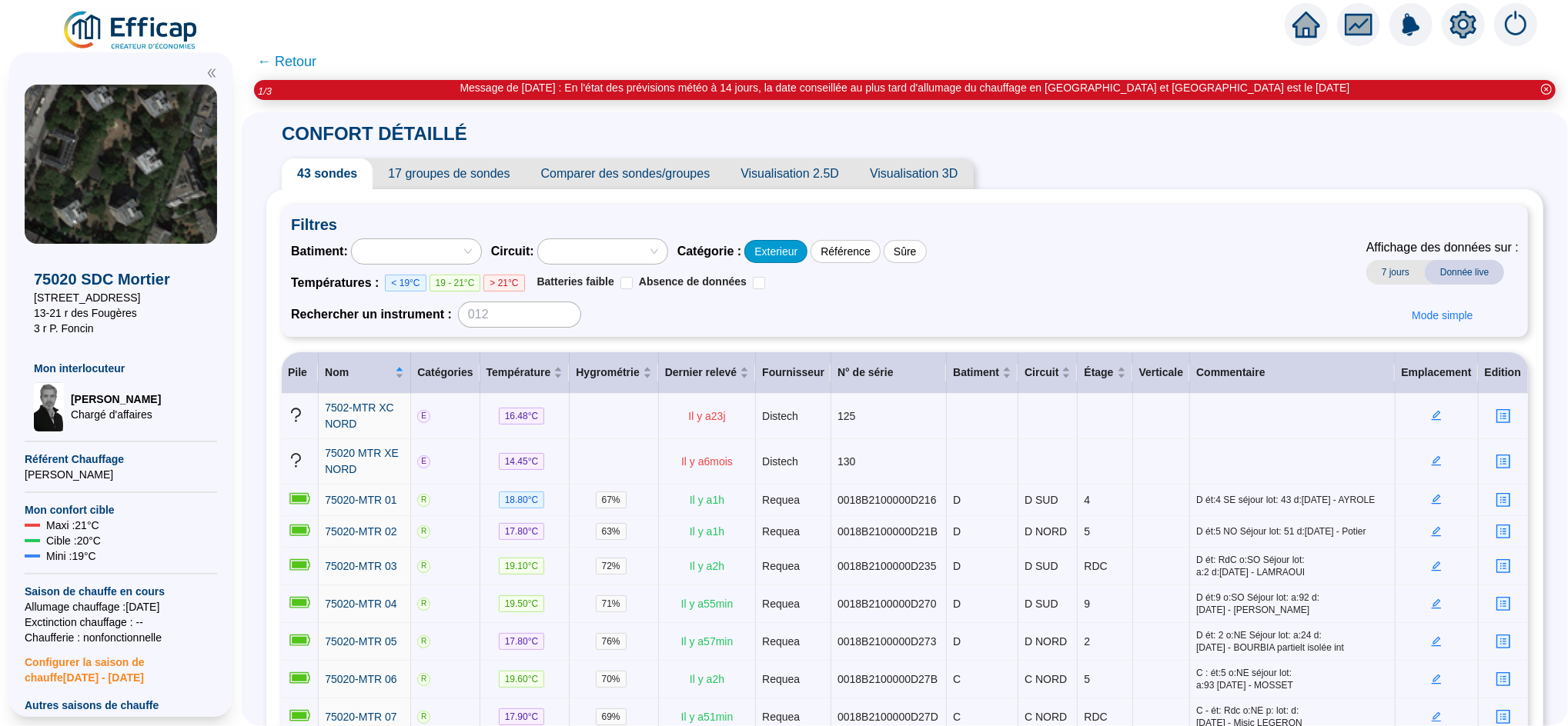
click at [780, 254] on div "Exterieur" at bounding box center [776, 251] width 63 height 23
